Goal: Find contact information: Find contact information

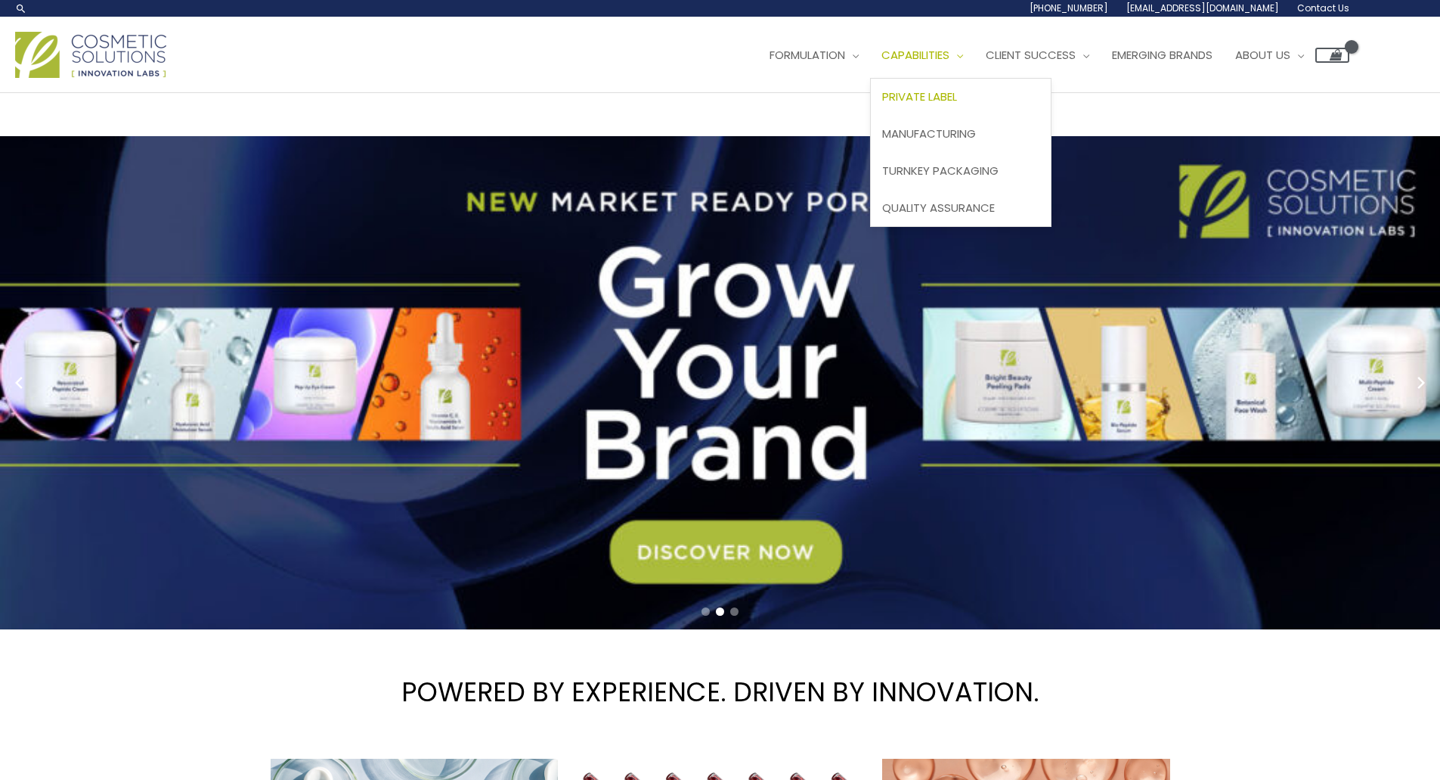
click at [957, 103] on span "Private Label" at bounding box center [919, 96] width 75 height 16
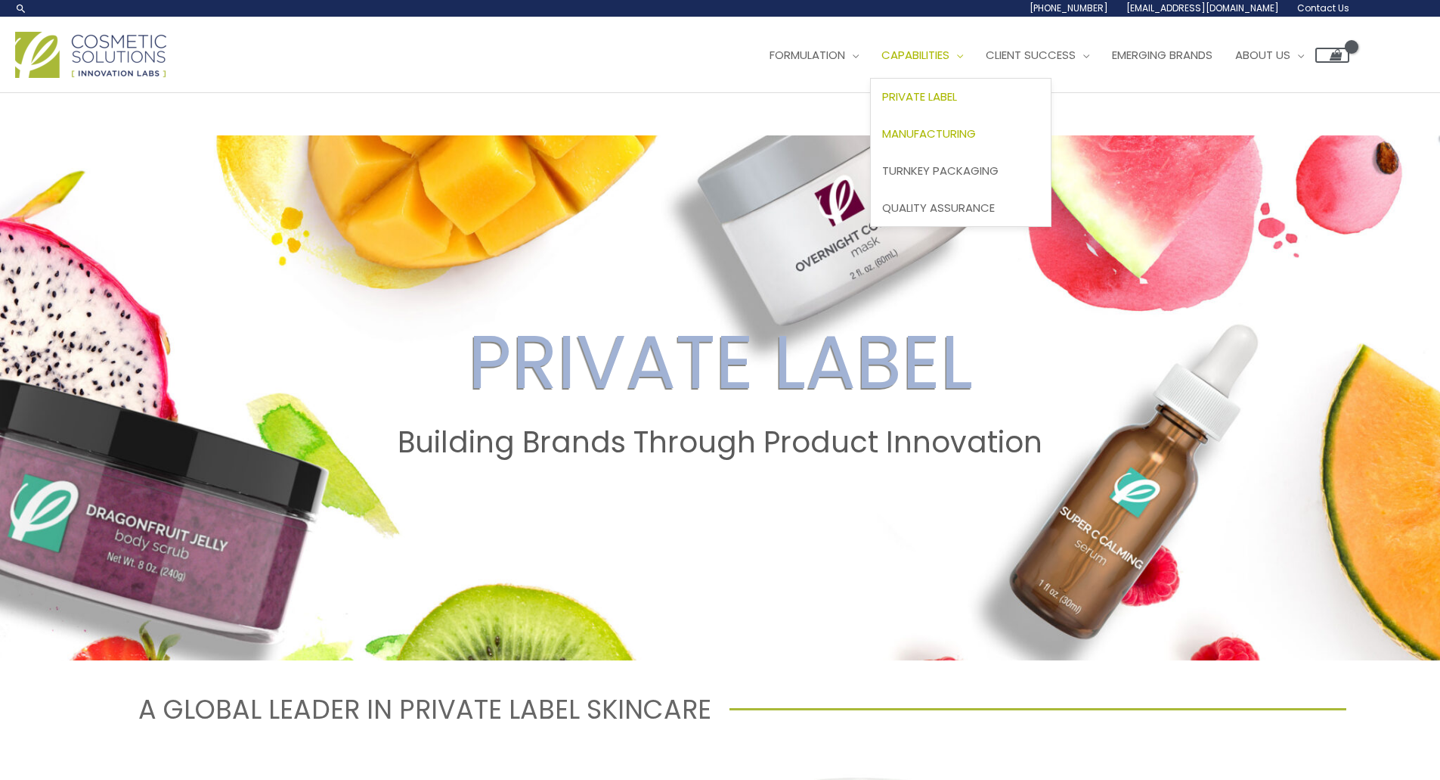
click at [972, 129] on span "Manufacturing" at bounding box center [929, 134] width 94 height 16
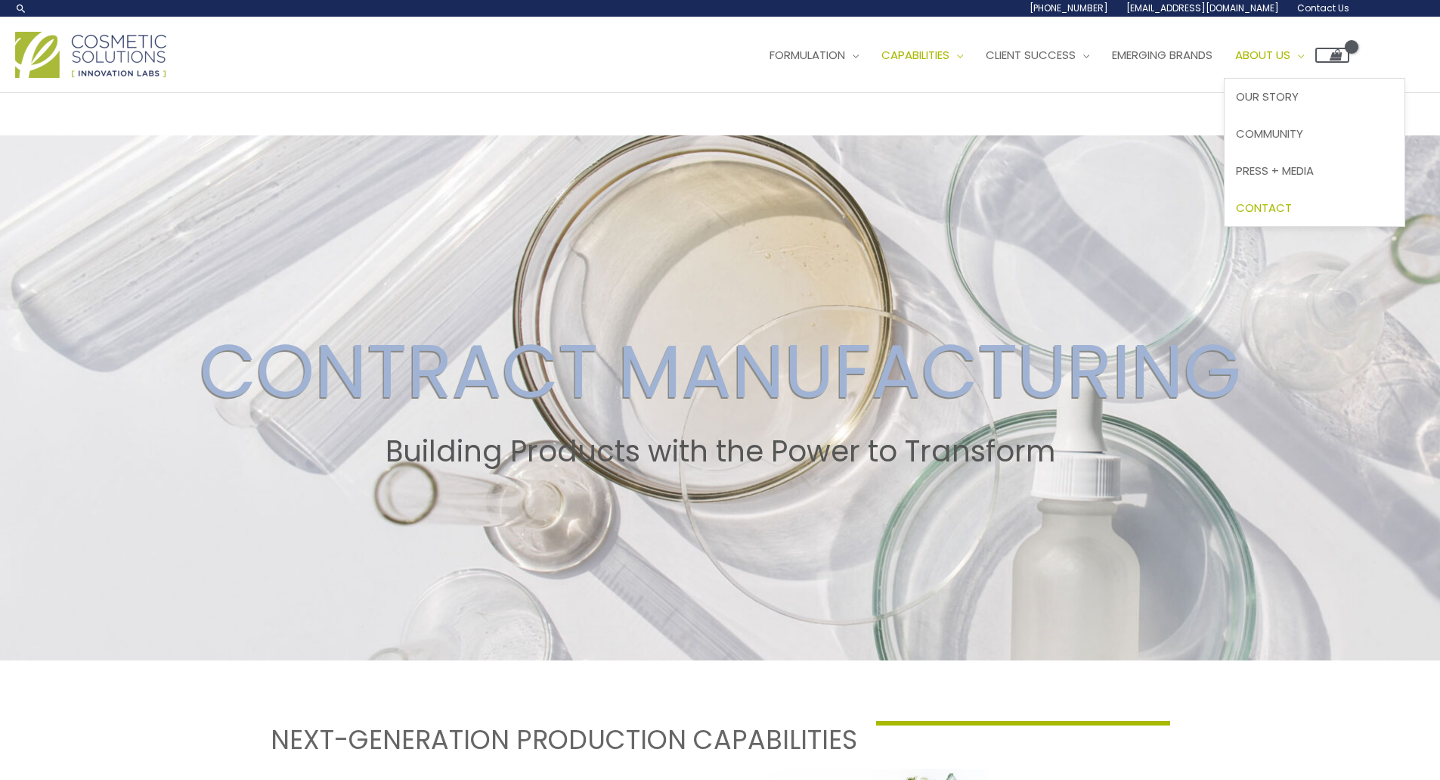
click at [1292, 207] on span "Contact" at bounding box center [1264, 208] width 56 height 16
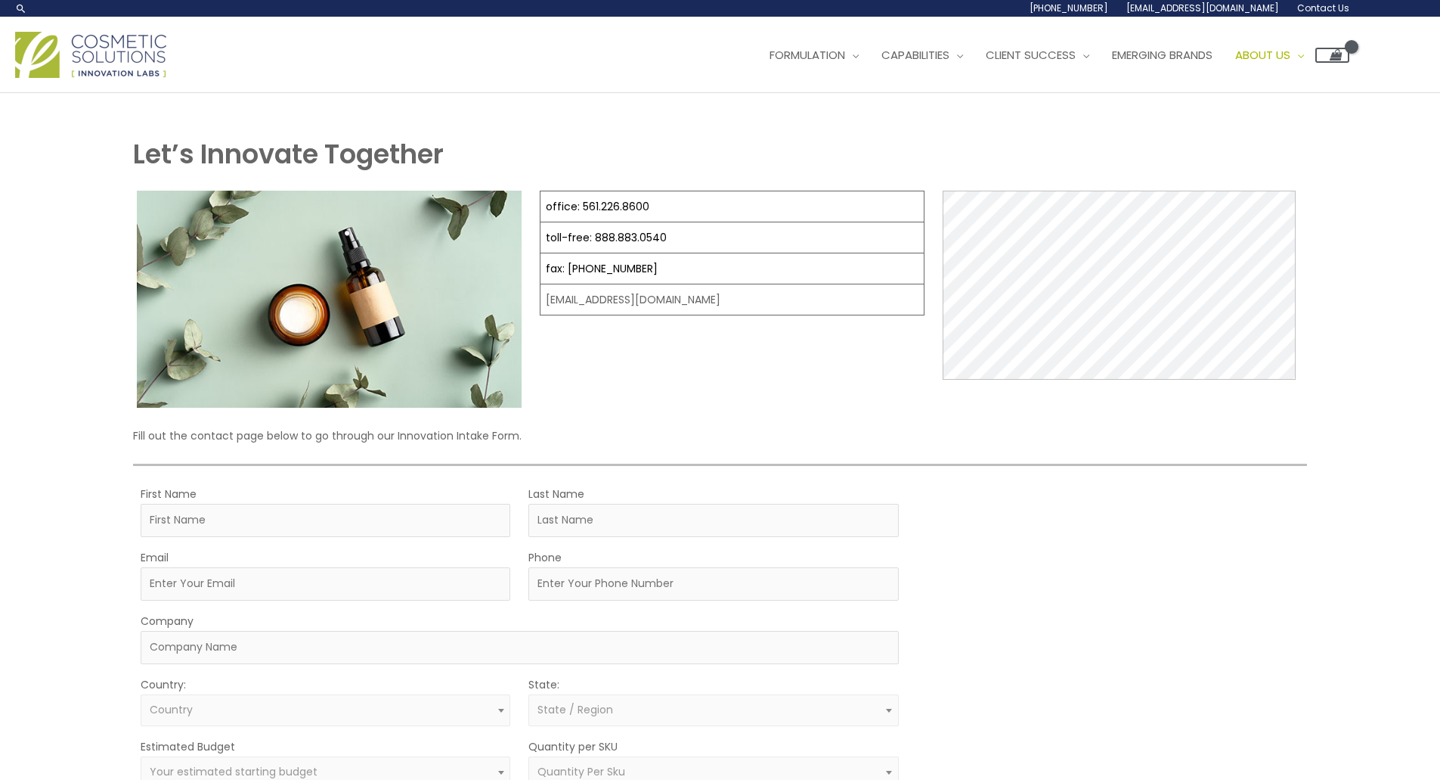
click at [880, 419] on div "Let’s Innovate Together office: 561.226.8600 toll-free: 888.883.0540 fax: 561.2…" at bounding box center [720, 560] width 1174 height 851
